Goal: Information Seeking & Learning: Learn about a topic

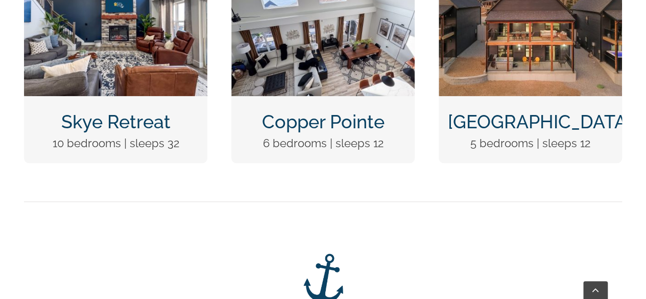
click at [143, 86] on img "Skye Retreat at Table Rock Lake-3004-Edit" at bounding box center [115, 27] width 183 height 137
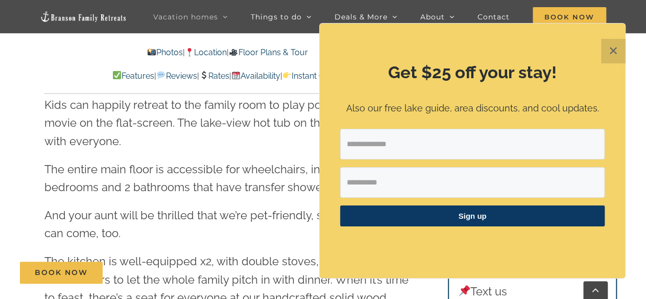
scroll to position [1431, 0]
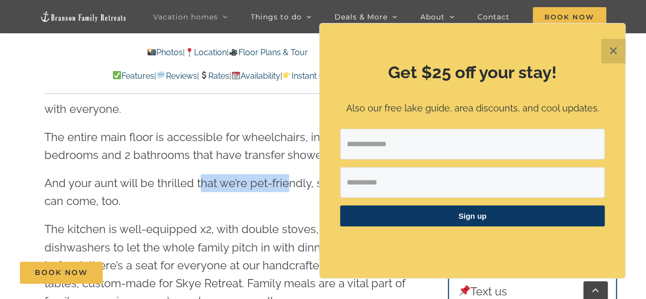
drag, startPoint x: 200, startPoint y: 154, endPoint x: 283, endPoint y: 142, distance: 83.6
click at [283, 174] on p "And your aunt will be thrilled that we’re pet-friendly, so her doggie can come,…" at bounding box center [227, 192] width 366 height 36
